Goal: Find specific page/section: Find specific page/section

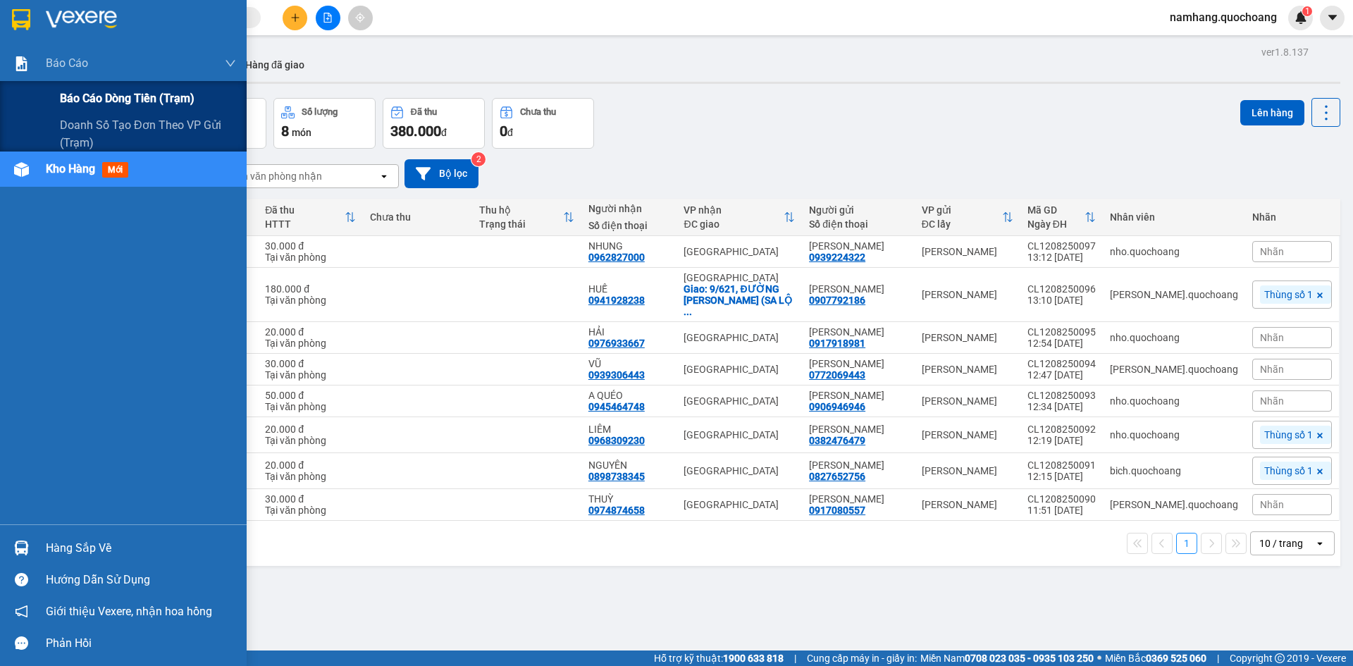
click at [101, 98] on span "Báo cáo dòng tiền (trạm)" at bounding box center [127, 98] width 135 height 18
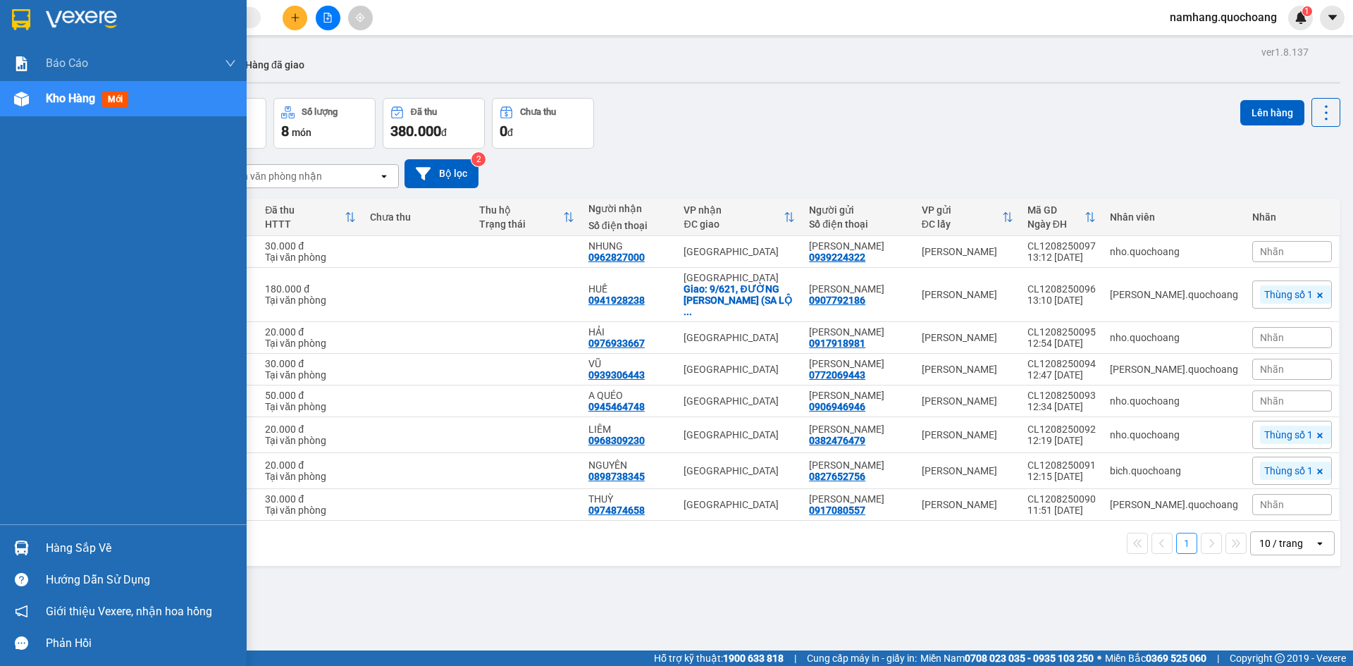
click at [68, 551] on div "Hàng sắp về" at bounding box center [141, 548] width 190 height 21
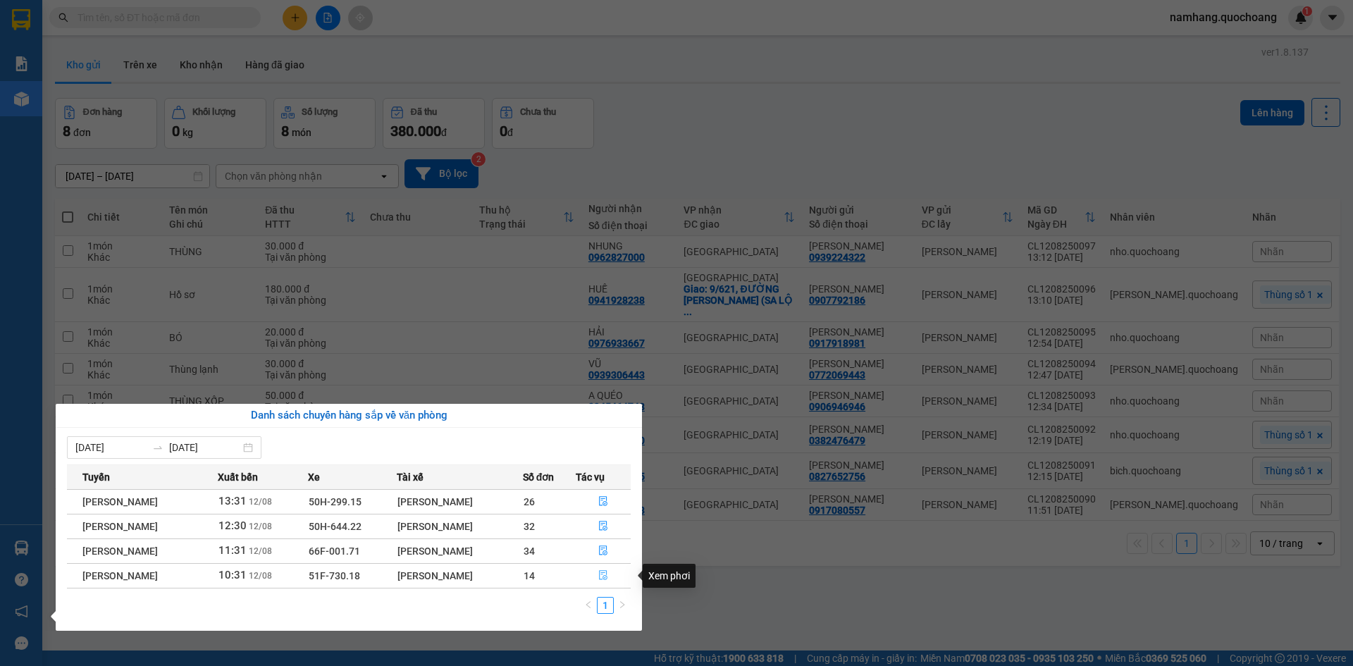
click at [608, 575] on icon "file-done" at bounding box center [603, 575] width 10 height 10
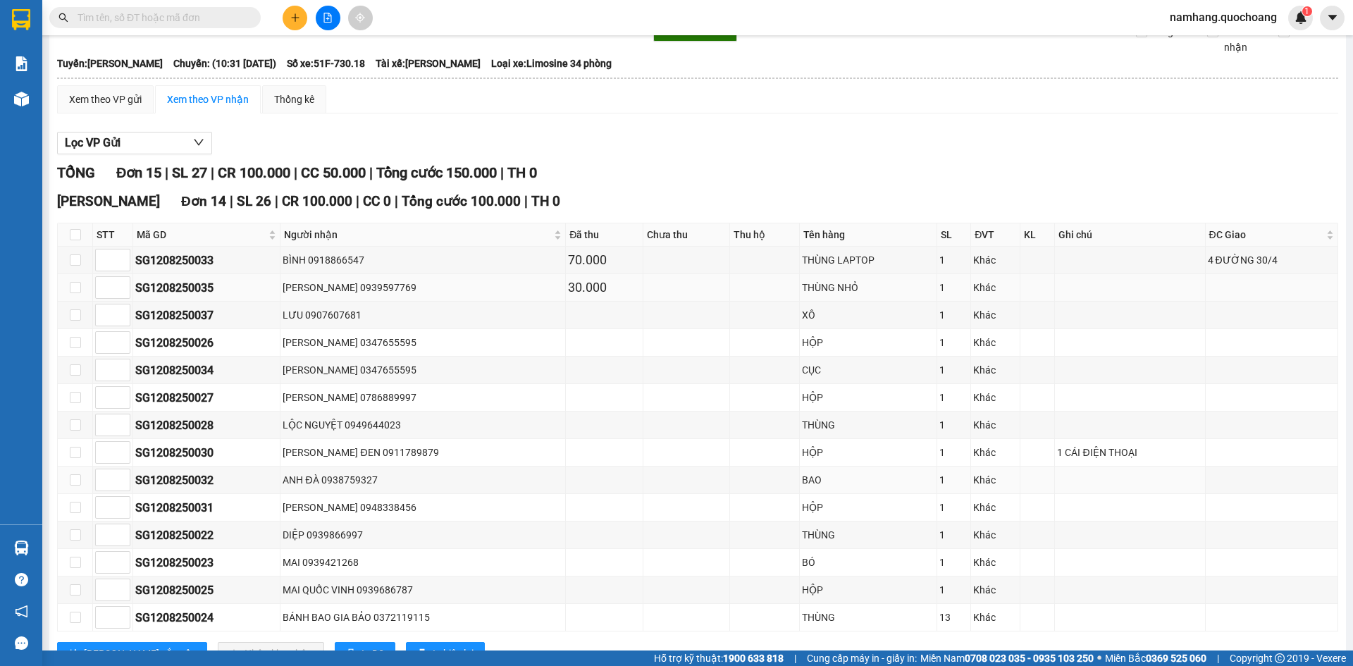
scroll to position [70, 0]
